Goal: Task Accomplishment & Management: Manage account settings

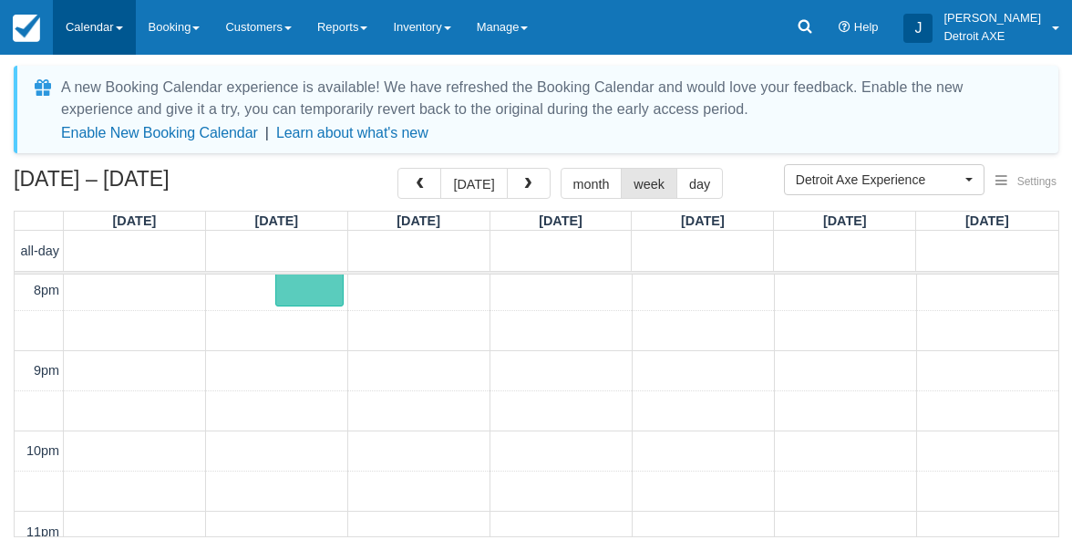
click at [101, 26] on link "Calendar" at bounding box center [94, 27] width 83 height 55
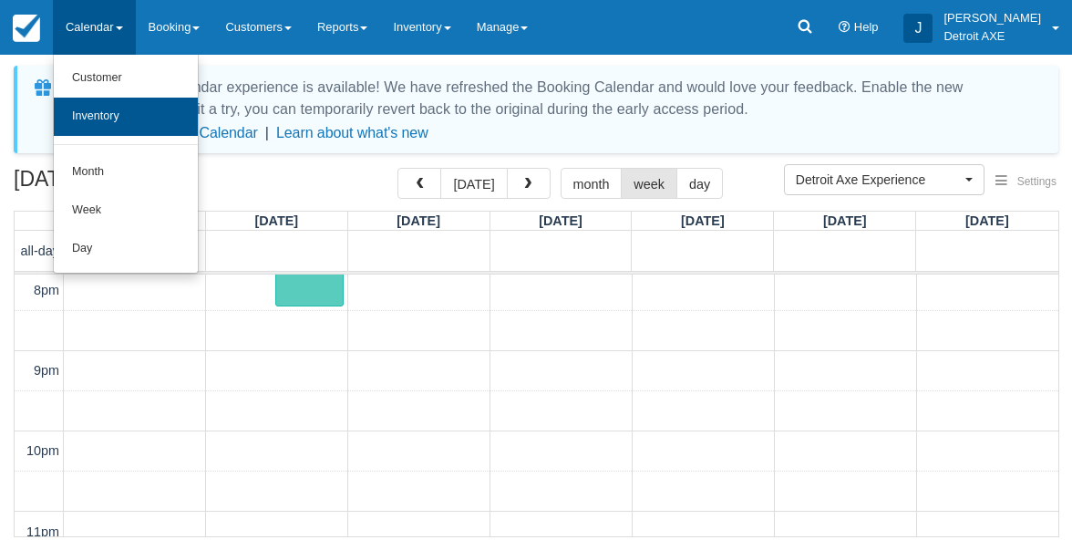
click at [93, 115] on link "Inventory" at bounding box center [126, 117] width 144 height 38
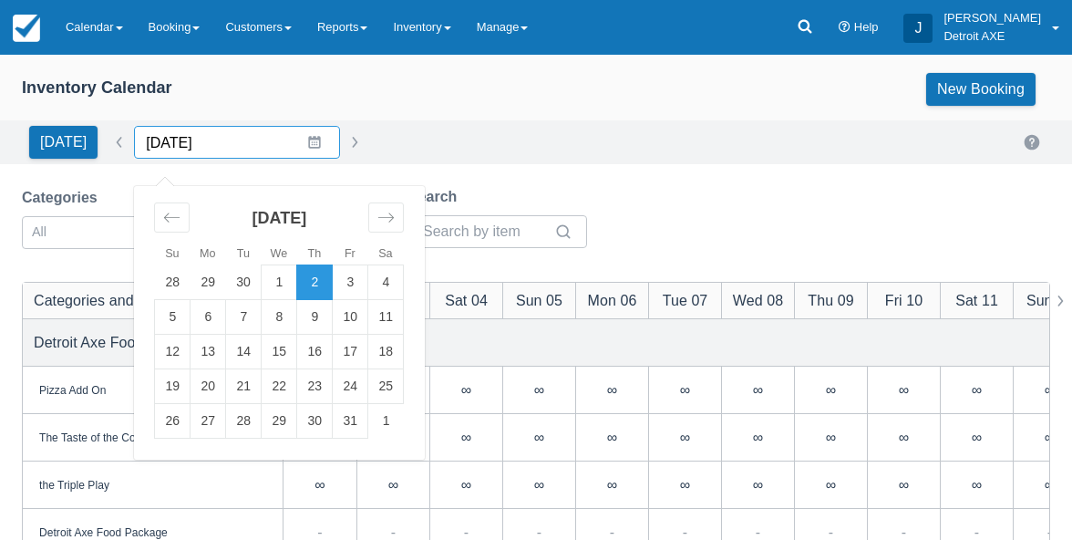
click at [296, 142] on input "[DATE]" at bounding box center [237, 142] width 206 height 33
click at [360, 307] on td "10" at bounding box center [351, 317] width 36 height 35
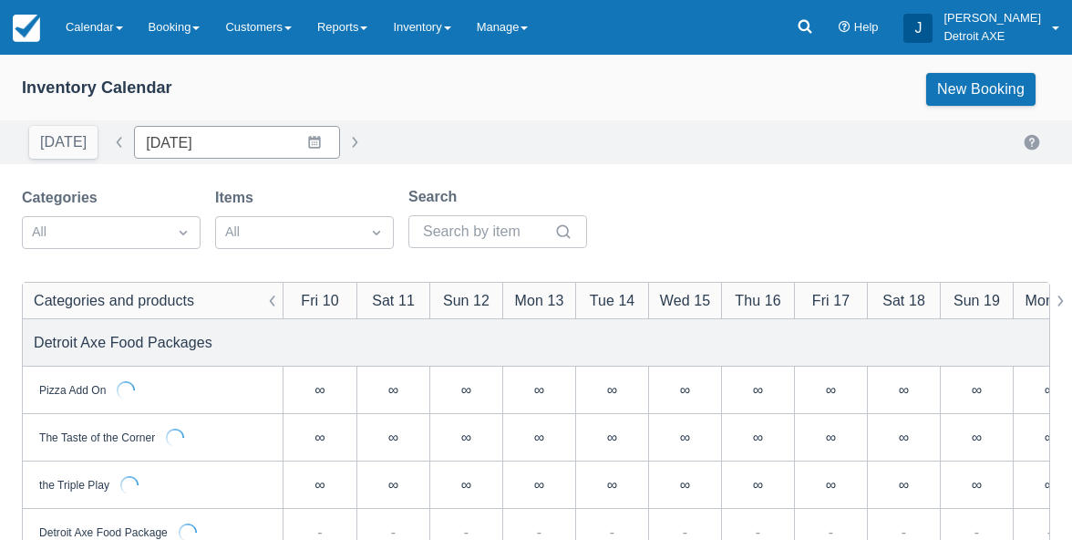
type input "[DATE]"
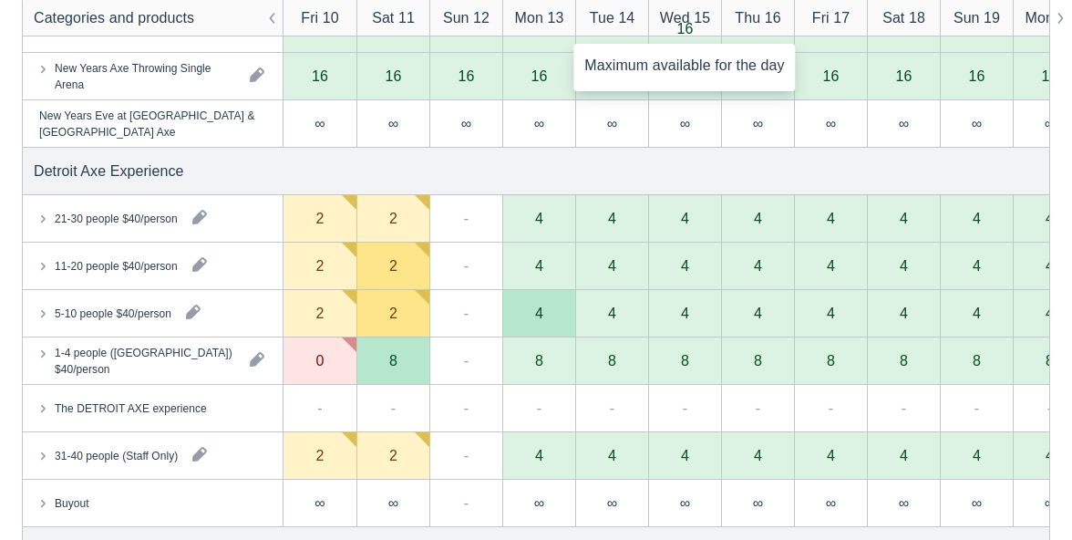
scroll to position [920, 0]
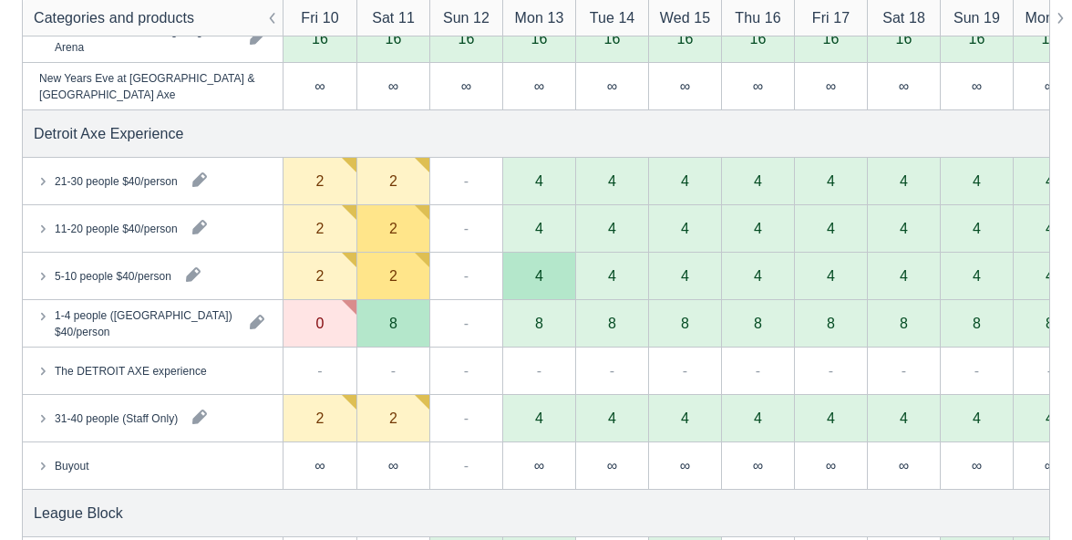
click at [47, 272] on icon at bounding box center [43, 275] width 18 height 18
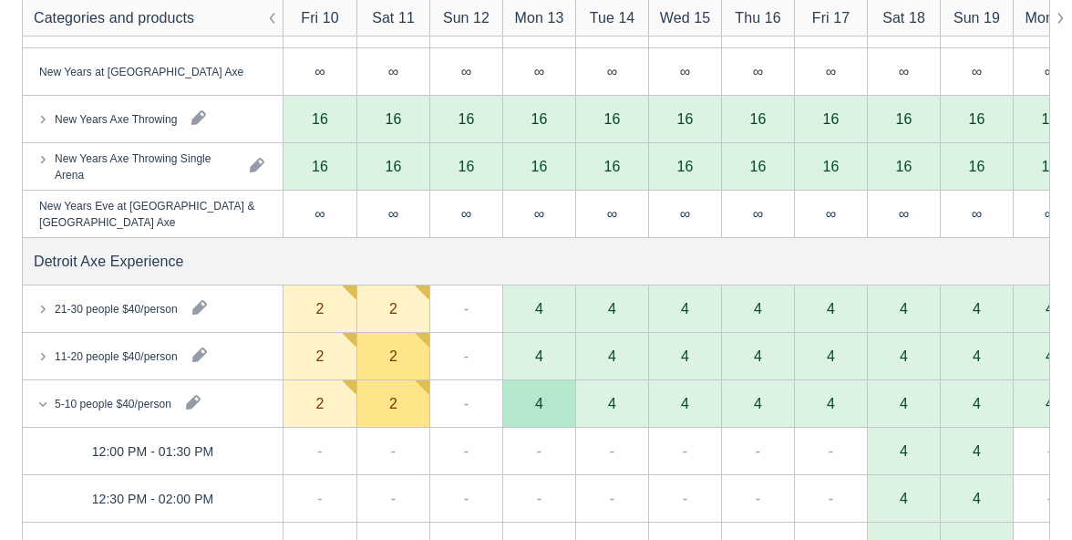
scroll to position [925, 0]
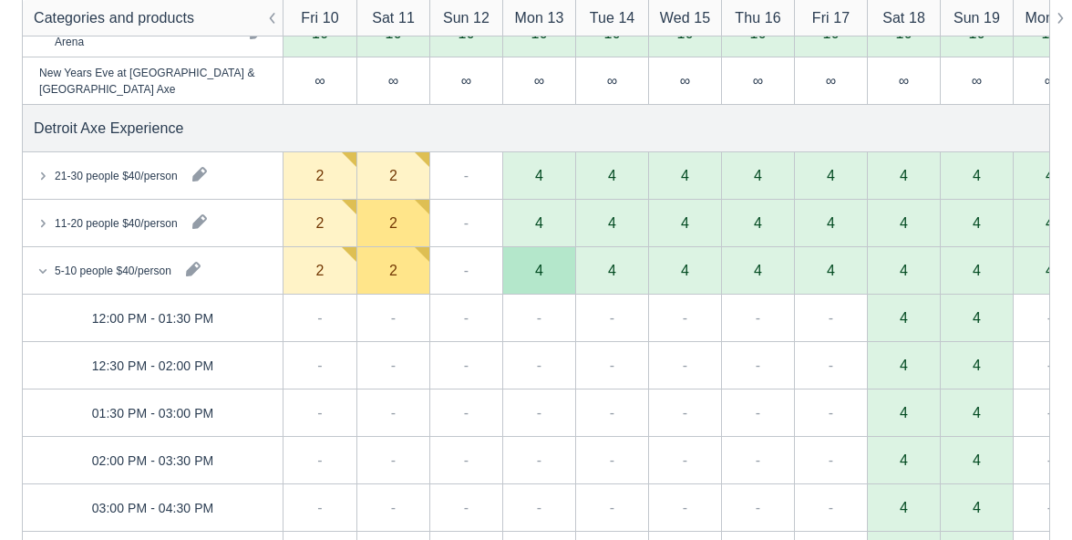
click at [42, 271] on icon at bounding box center [42, 270] width 7 height 5
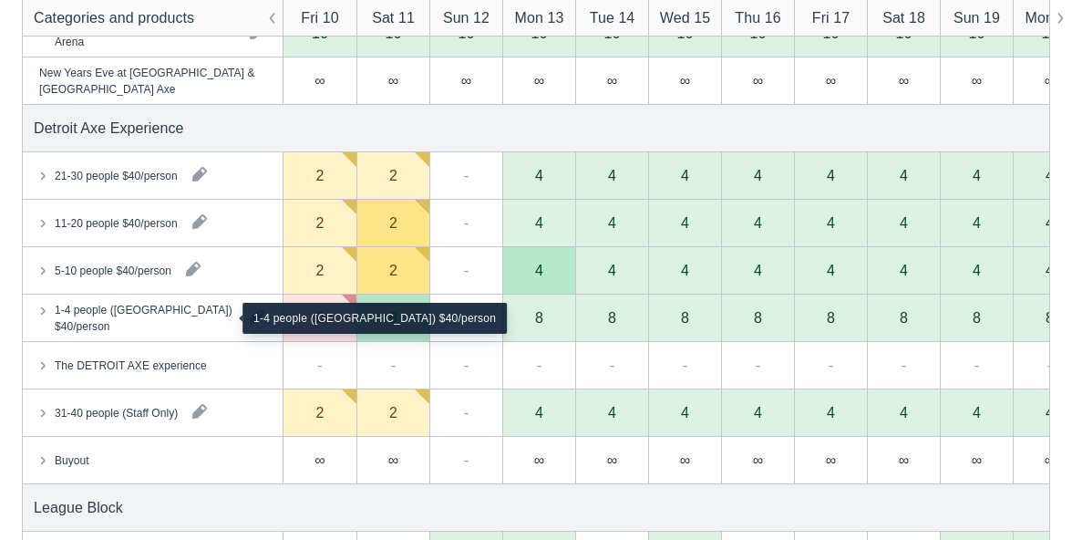
scroll to position [963, 0]
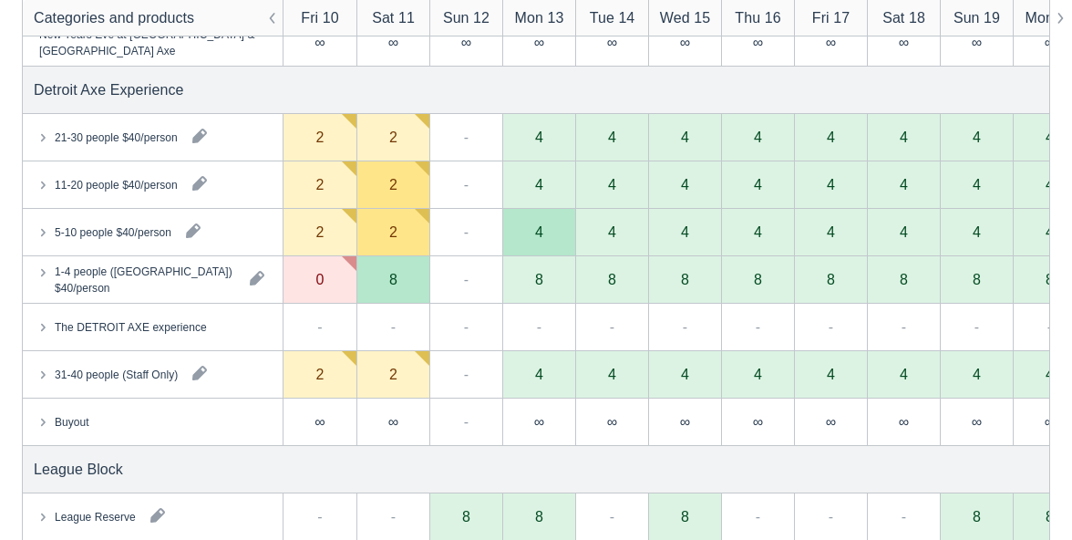
click at [39, 270] on icon at bounding box center [43, 271] width 18 height 18
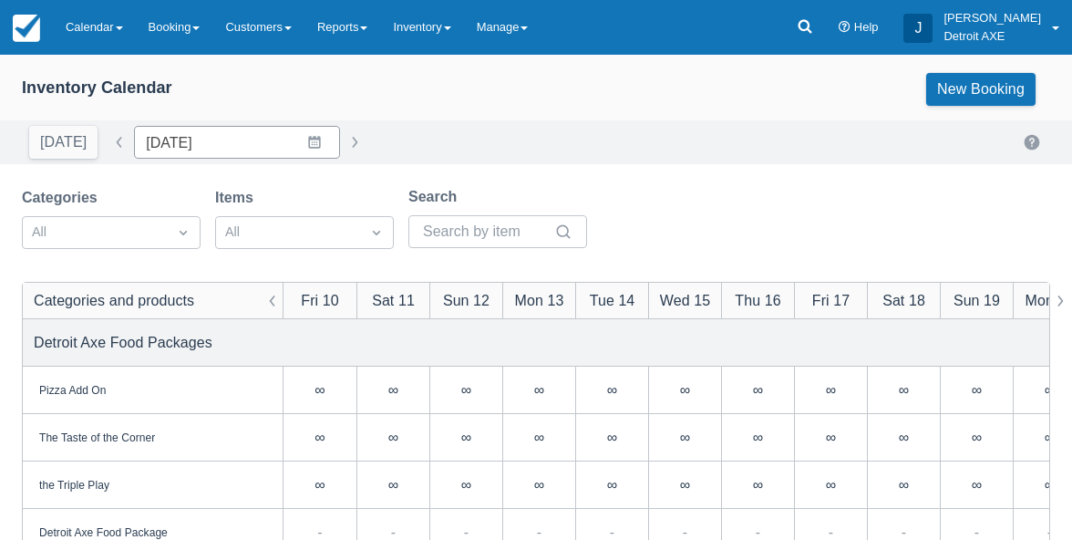
scroll to position [0, 0]
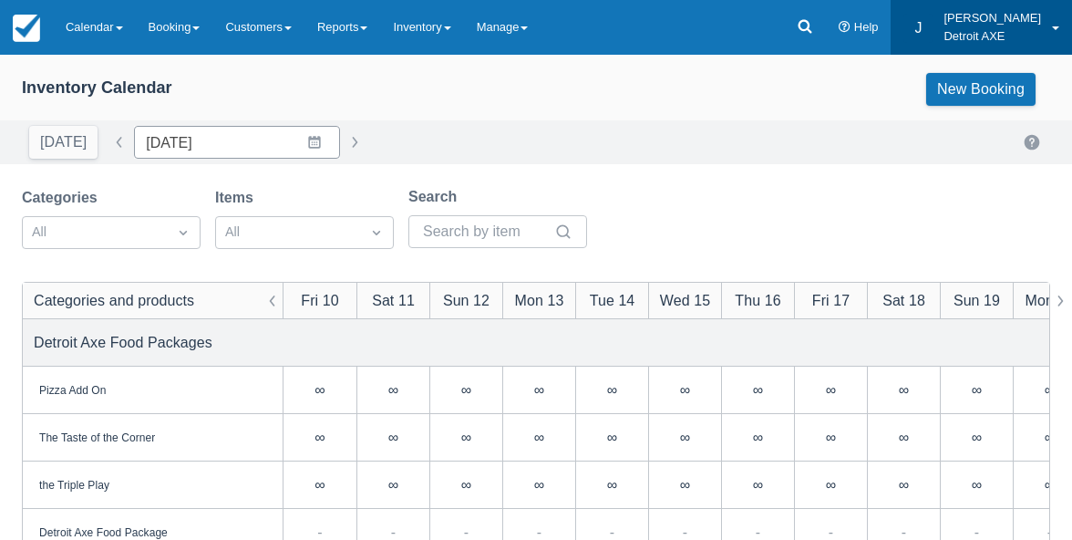
click at [995, 15] on p "[PERSON_NAME]" at bounding box center [992, 18] width 98 height 18
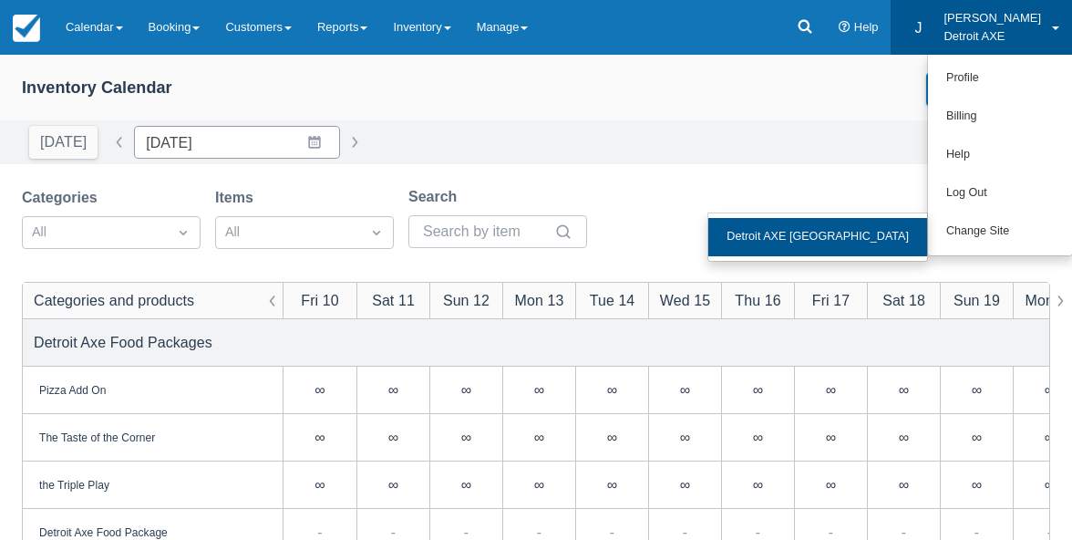
click at [885, 238] on link "Detroit AXE [GEOGRAPHIC_DATA]" at bounding box center [817, 237] width 219 height 38
